Goal: Find specific page/section: Find specific page/section

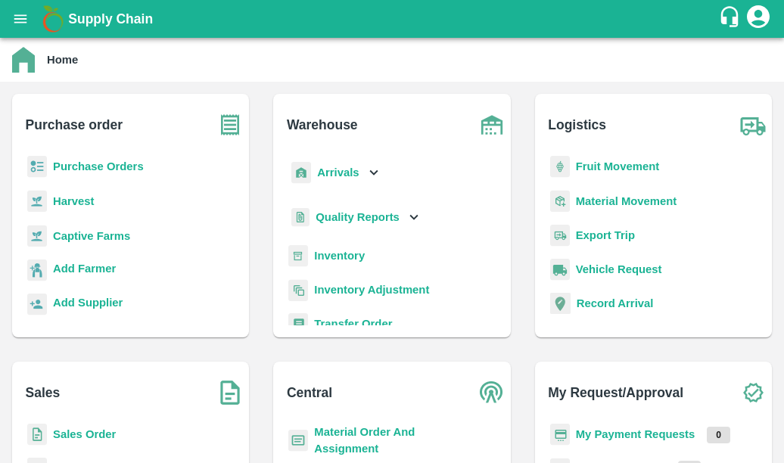
click at [103, 236] on b "Captive Farms" at bounding box center [91, 236] width 77 height 12
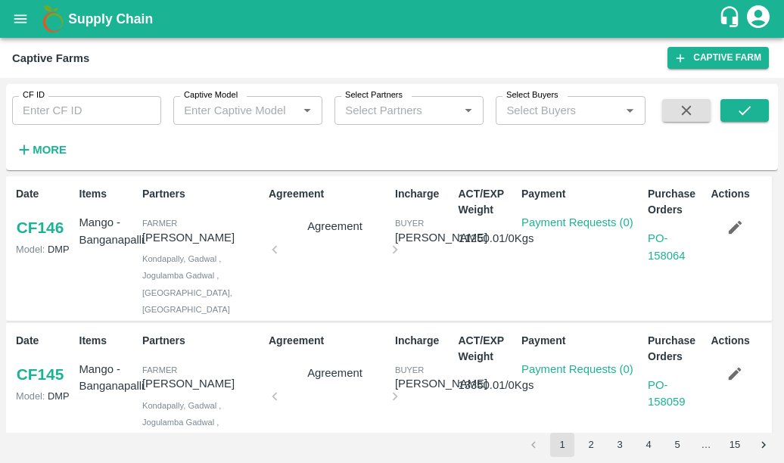
click at [98, 114] on input "CF ID" at bounding box center [86, 110] width 149 height 29
type input "126"
click at [757, 112] on button "submit" at bounding box center [744, 110] width 48 height 23
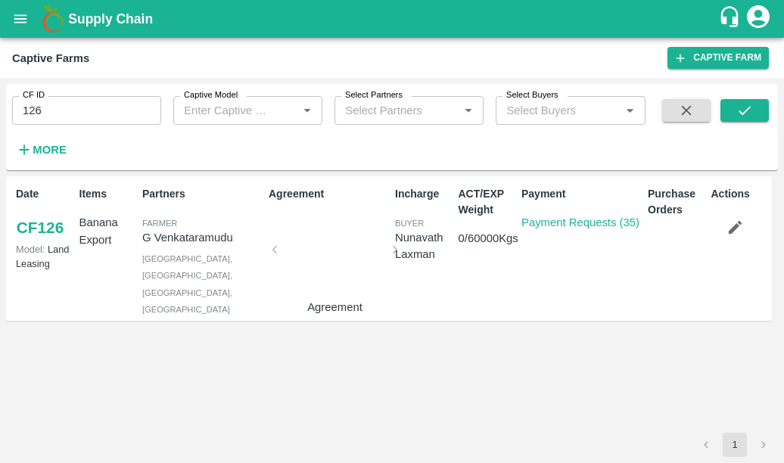
click at [330, 257] on div at bounding box center [335, 254] width 108 height 80
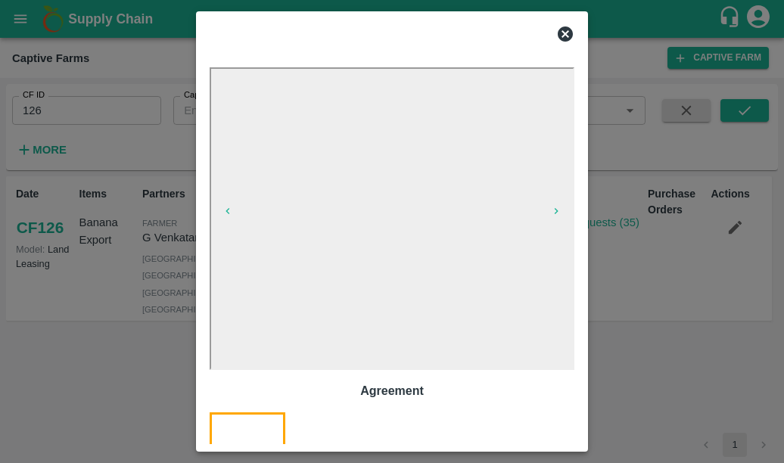
click at [564, 31] on icon at bounding box center [565, 33] width 15 height 15
